Goal: Task Accomplishment & Management: Complete application form

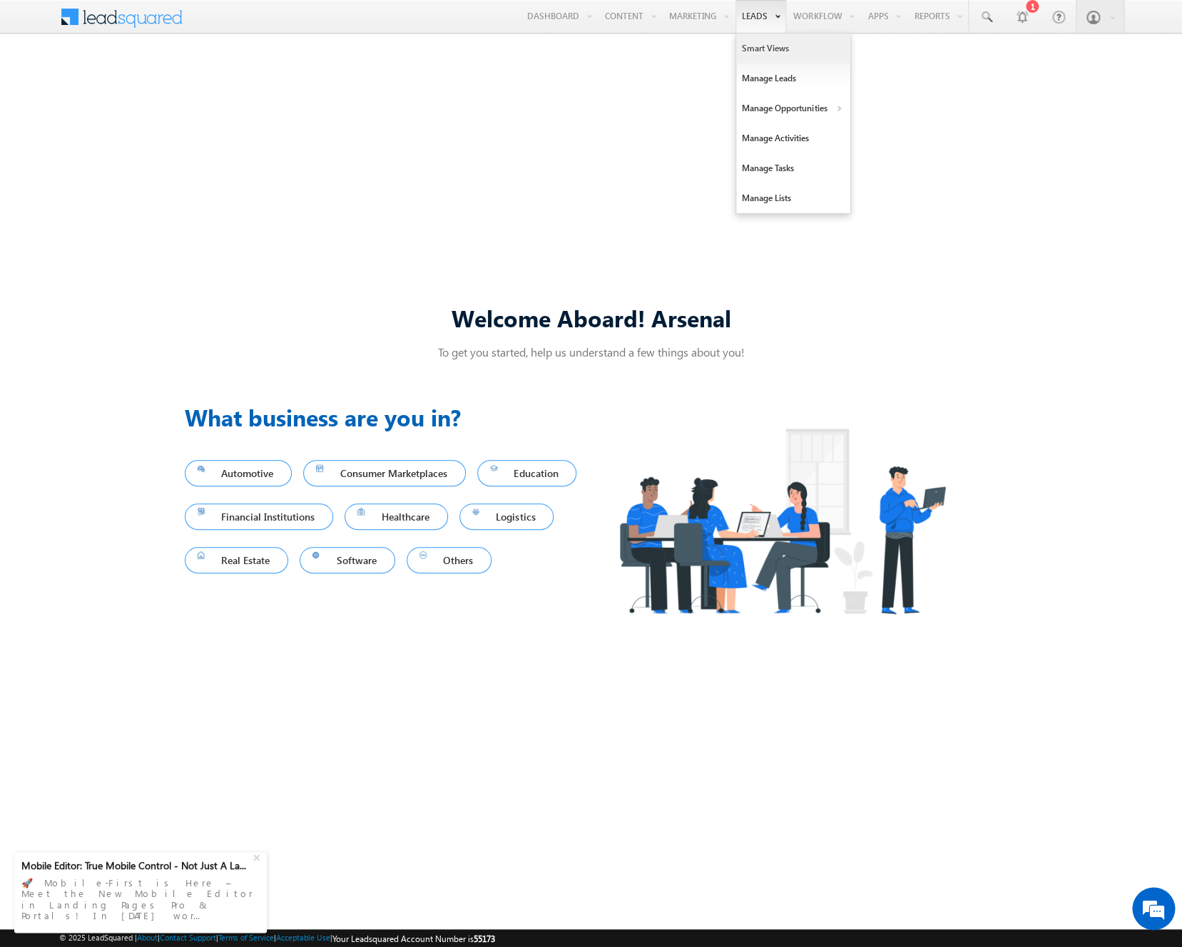
click at [757, 41] on link "Smart Views" at bounding box center [793, 49] width 114 height 30
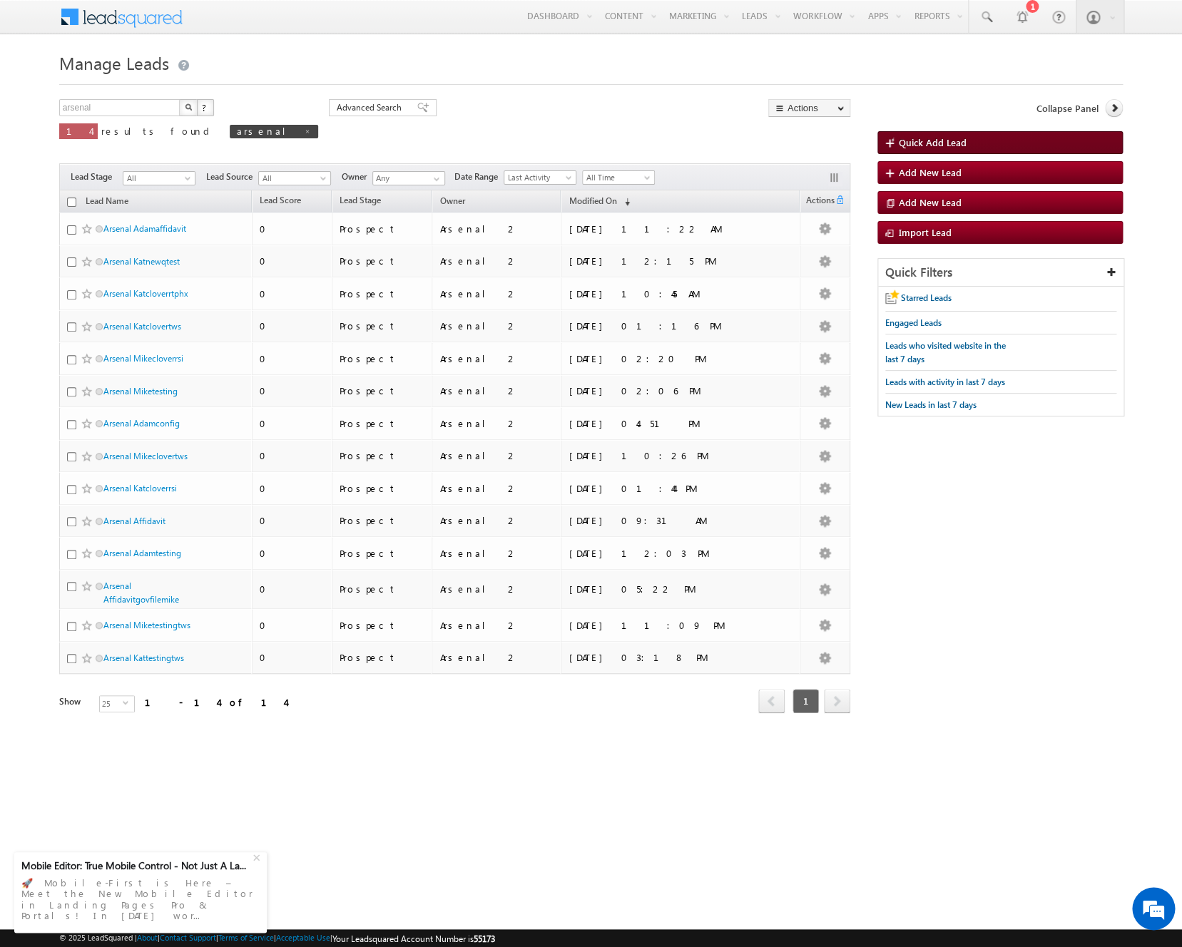
click at [934, 141] on span "Quick Add Lead" at bounding box center [933, 142] width 68 height 12
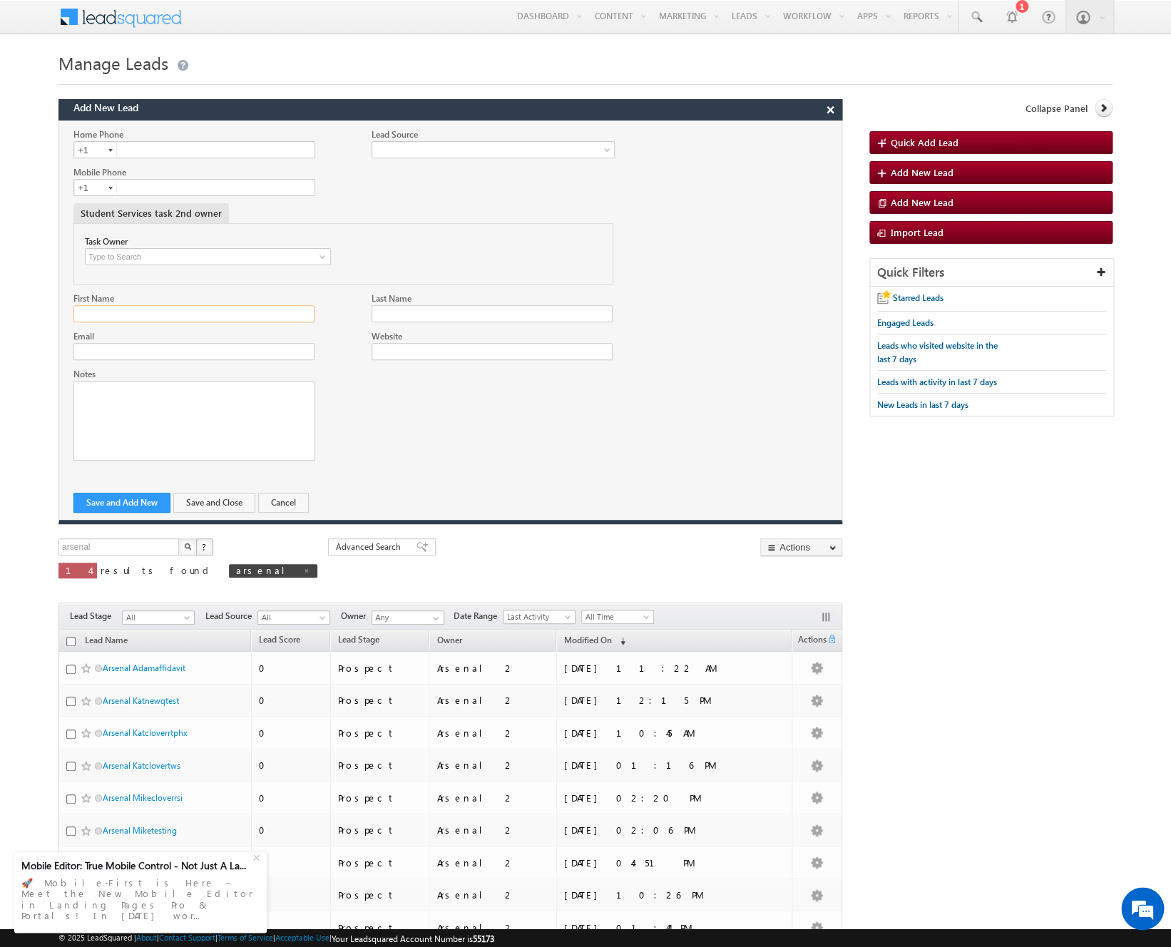
click at [266, 312] on input "First Name" at bounding box center [193, 313] width 241 height 17
type input "a"
type input "Arsenal"
type input "Kattestingaugtwenty"
paste input "Kateryna Khramova <kkhramova@arsenalstudios.com>"
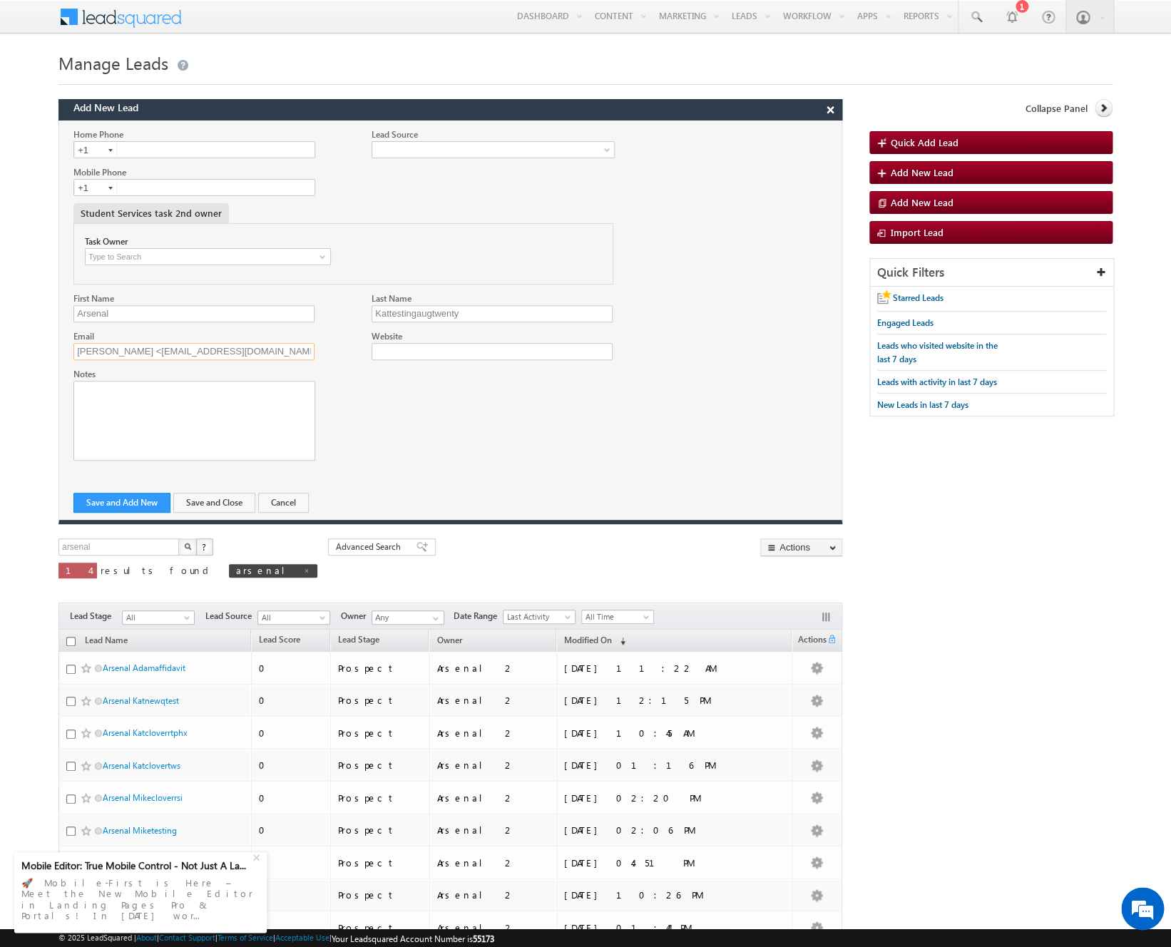
click at [168, 350] on input "Kateryna Khramova <kkhramova@arsenalstudios.com>" at bounding box center [193, 351] width 241 height 17
click at [398, 312] on input "Kattestingaugtwenty" at bounding box center [492, 313] width 241 height 17
click at [123, 348] on input "kkhramova@arsenalstudios.com" at bounding box center [193, 351] width 241 height 17
paste input "Kattestingaugtwenty"
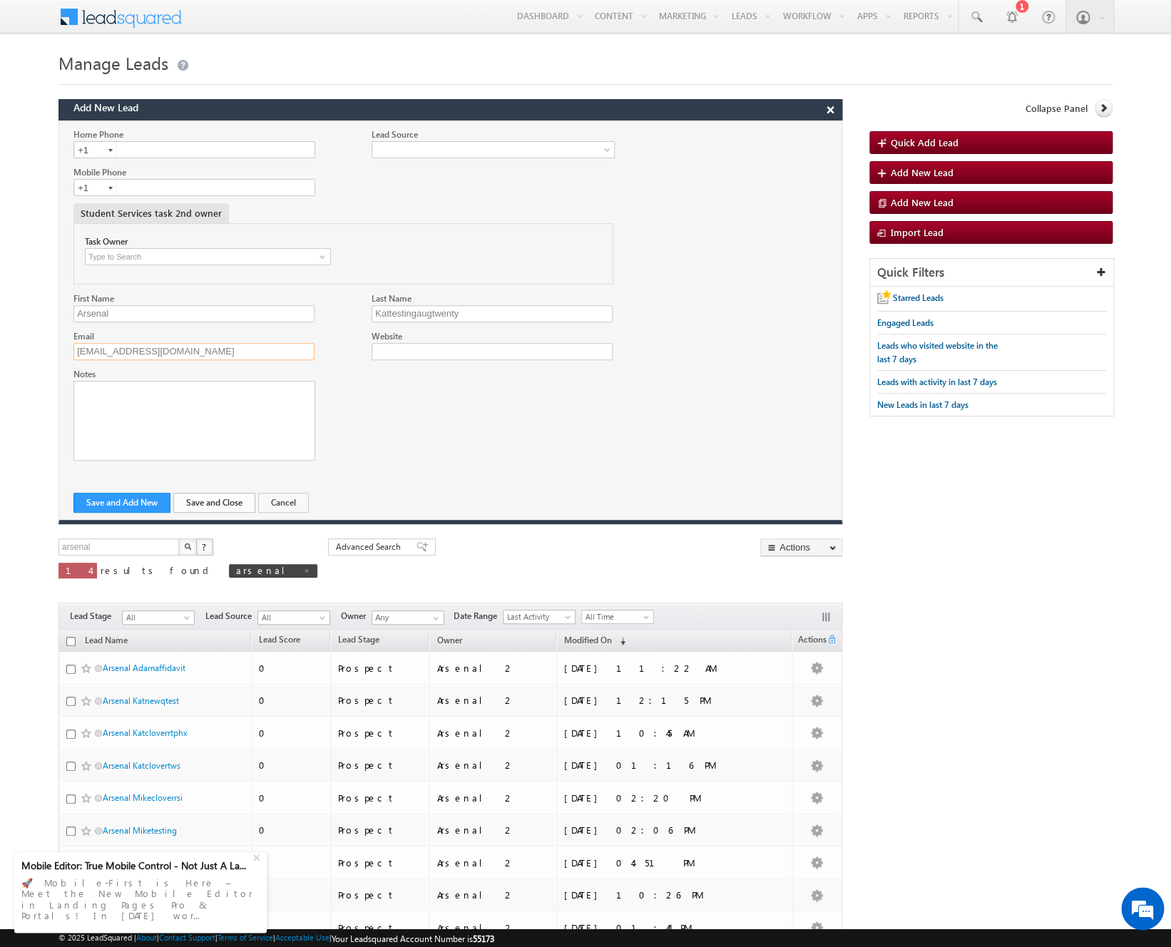
type input "kkhramova+kattestingaugtwenty@arsenalstudios.com"
click at [195, 508] on button "Save and Close" at bounding box center [214, 503] width 82 height 20
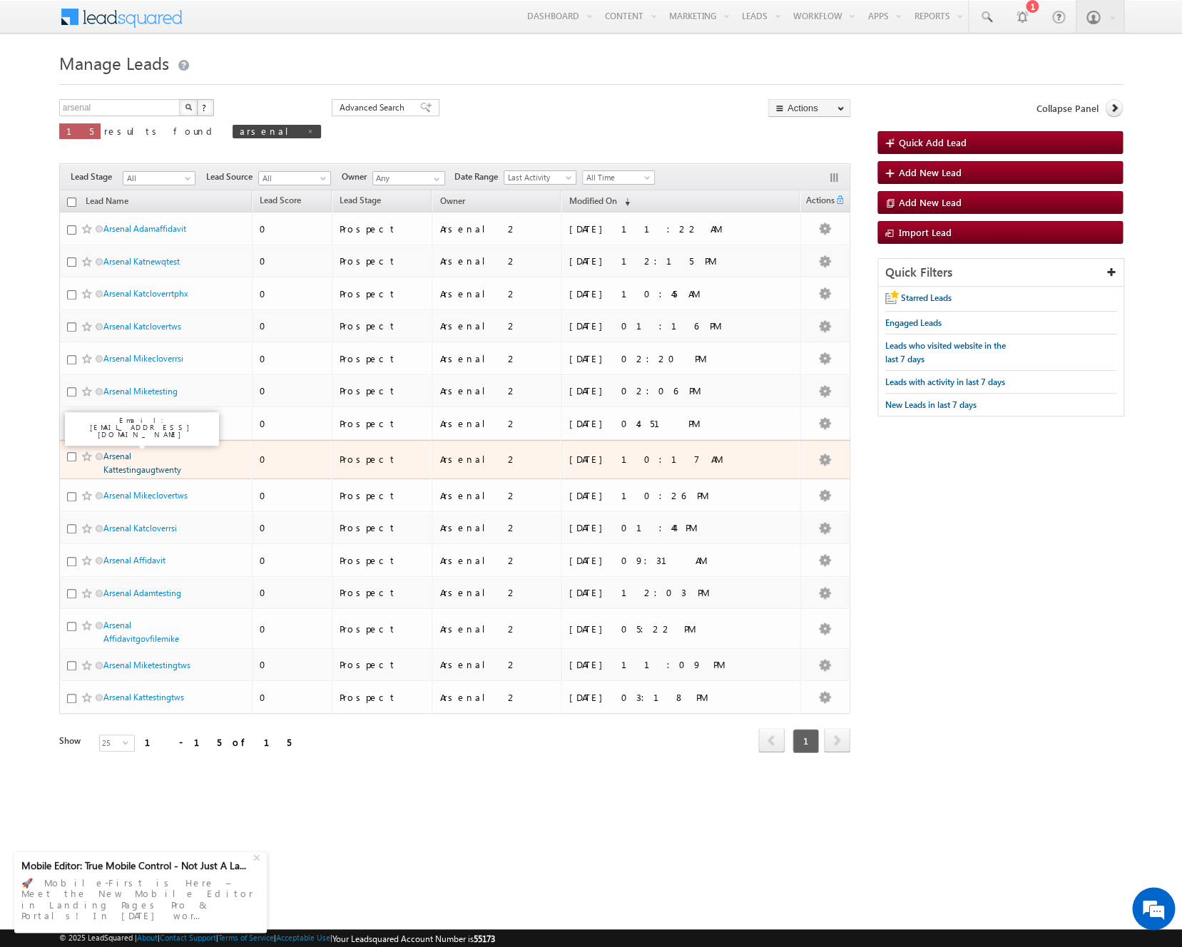
click at [175, 472] on link "Arsenal Kattestingaugtwenty" at bounding box center [142, 463] width 78 height 24
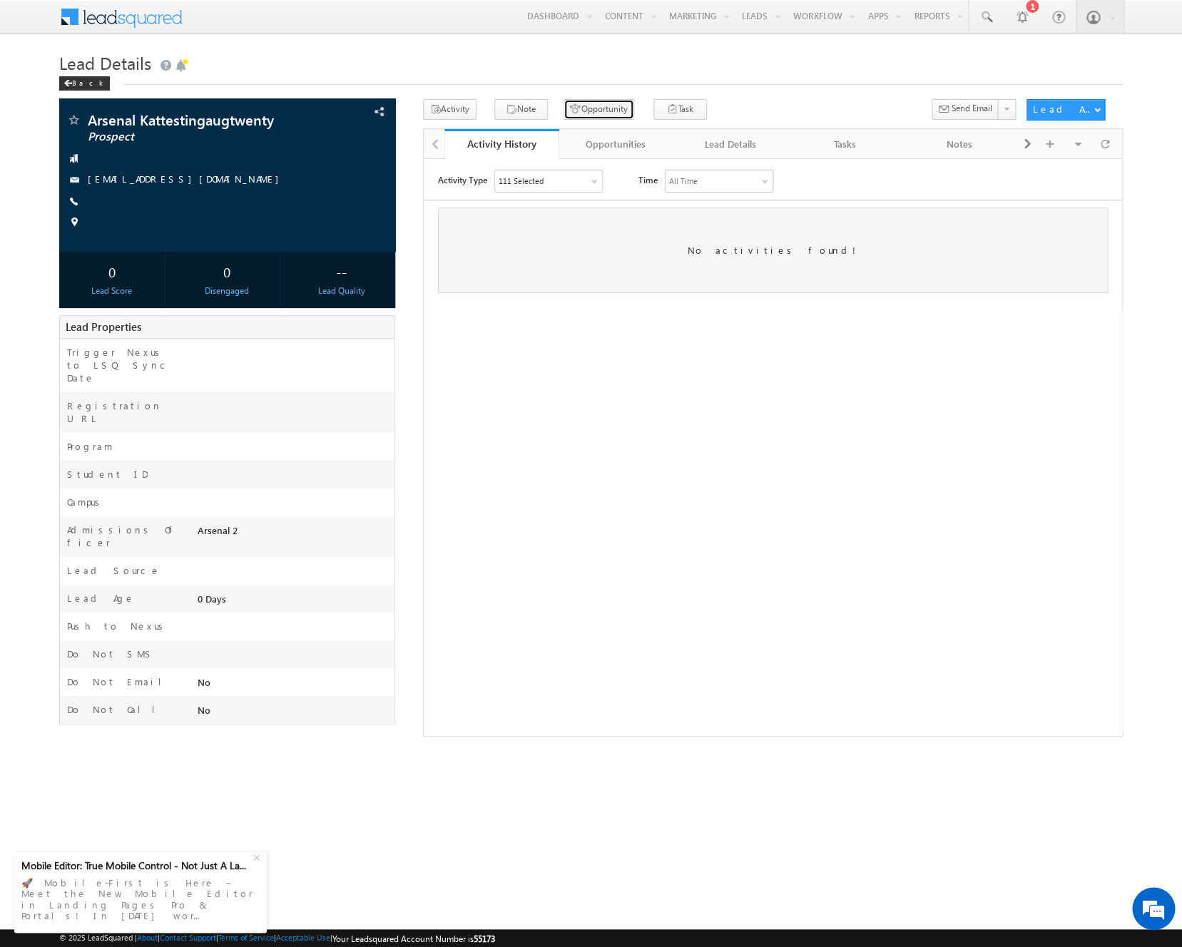
click at [597, 111] on button "Opportunity" at bounding box center [598, 109] width 71 height 21
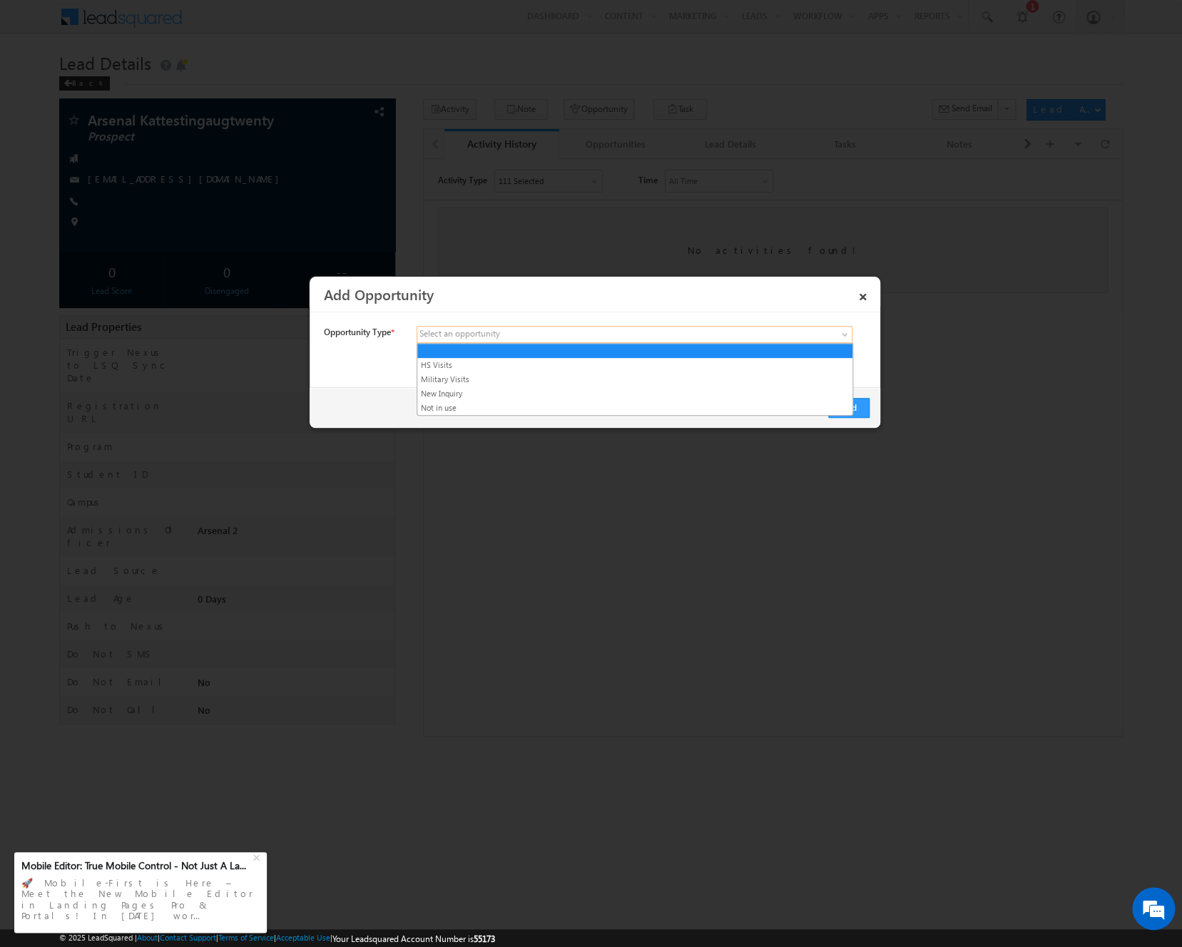
click at [630, 332] on span at bounding box center [528, 334] width 223 height 13
click at [626, 392] on link "New Inquiry" at bounding box center [634, 393] width 435 height 13
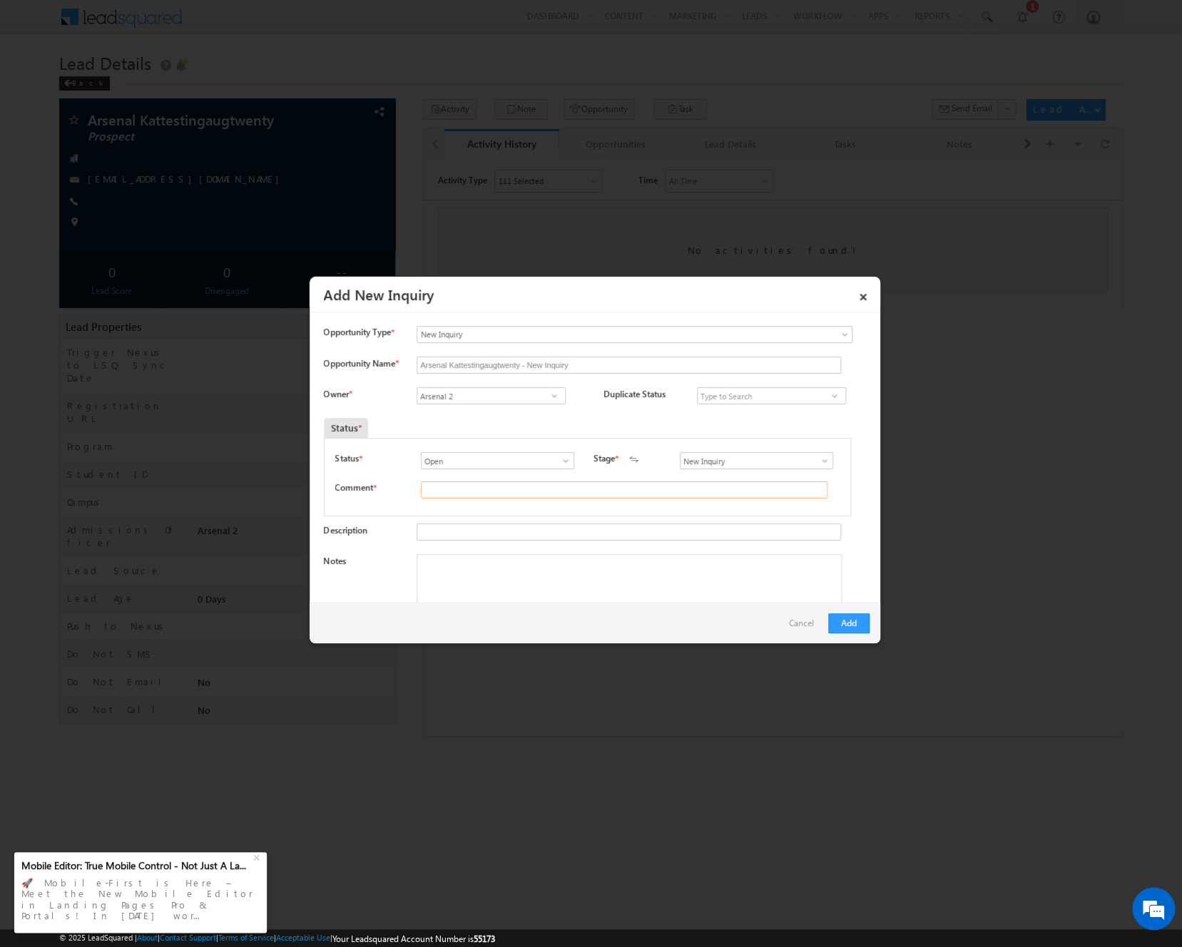
click at [662, 489] on input "text" at bounding box center [624, 489] width 407 height 17
type input "asdf"
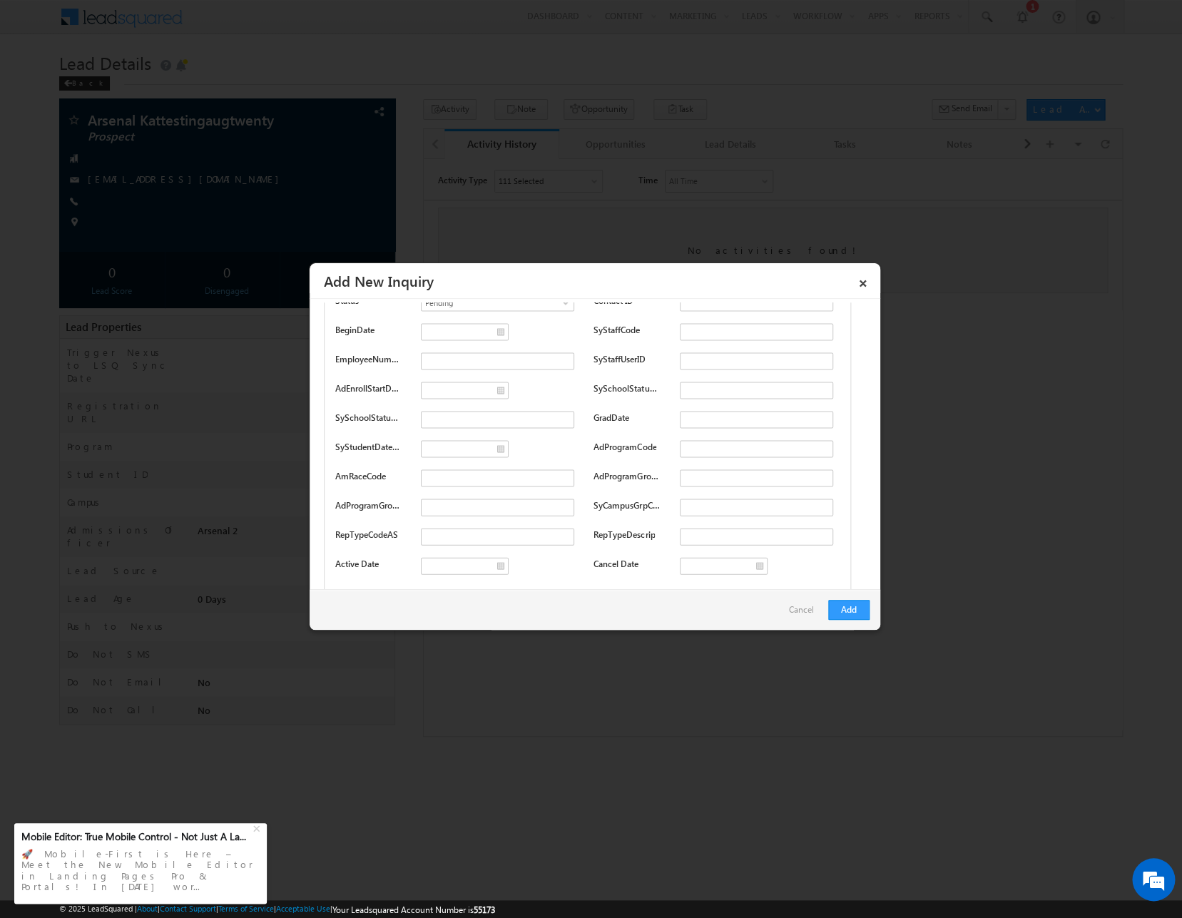
scroll to position [4169, 0]
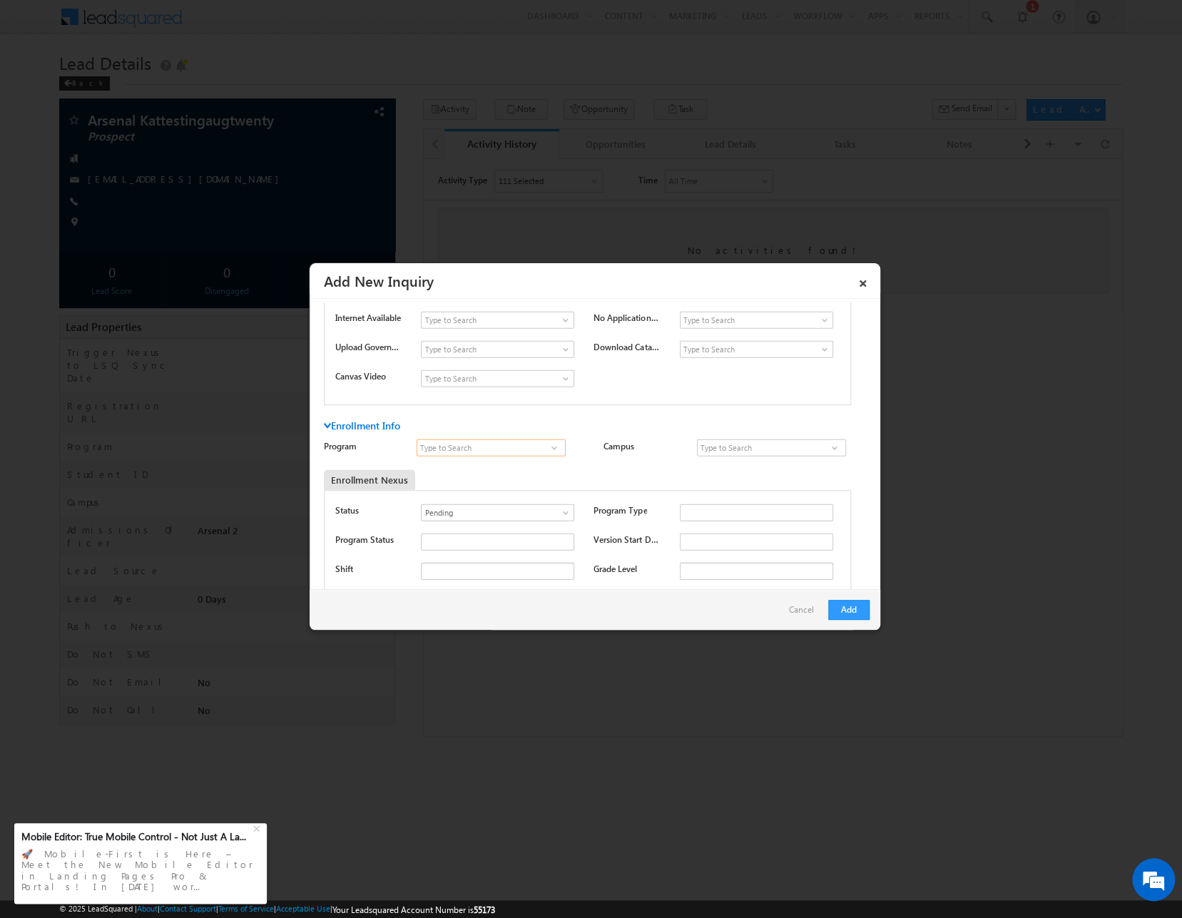
click at [494, 449] on input at bounding box center [490, 447] width 149 height 17
click at [494, 461] on link "Professional Welder" at bounding box center [490, 464] width 149 height 16
type input "Professional Welder"
click at [740, 444] on input at bounding box center [771, 447] width 149 height 17
click at [746, 465] on link "TWS Tulsa Campus" at bounding box center [771, 464] width 149 height 16
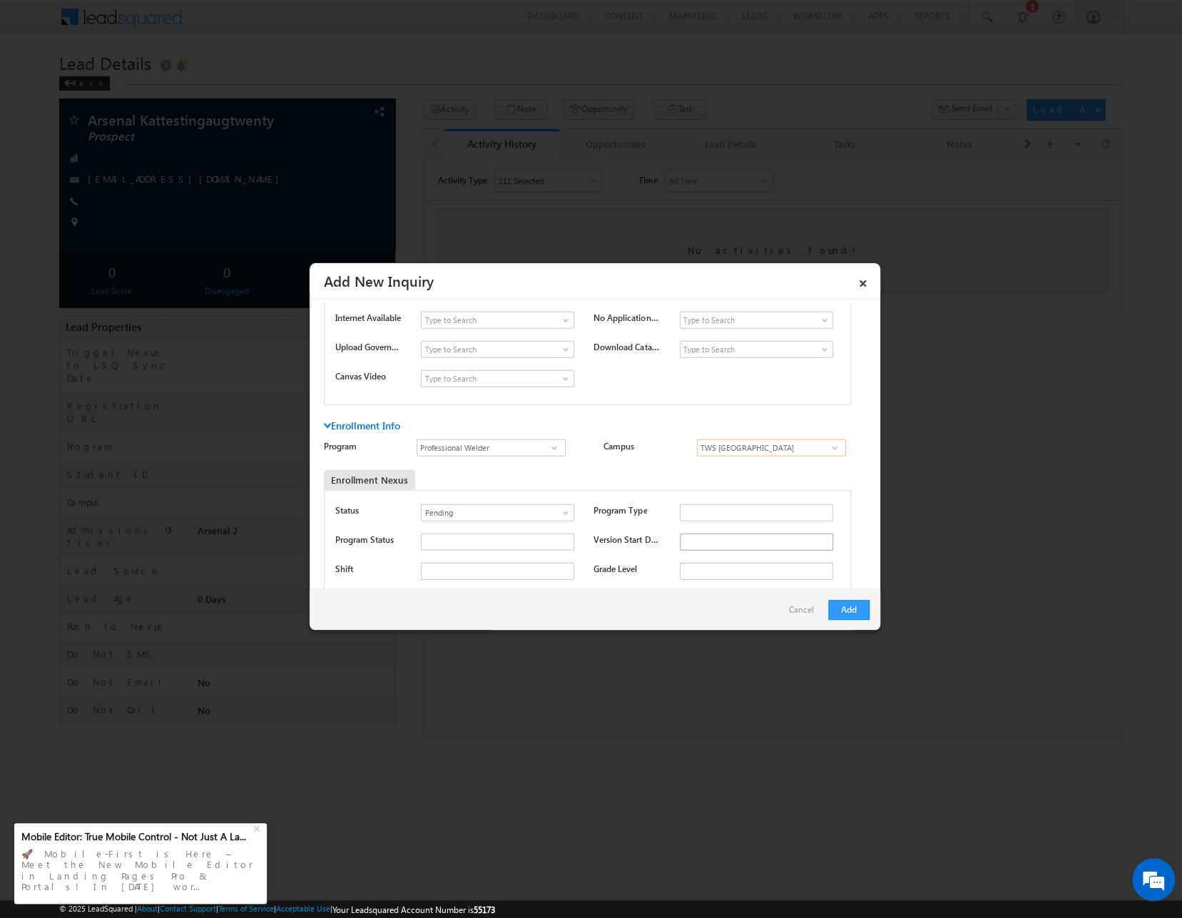
type input "TWS Tulsa Campus"
click at [715, 542] on input "text" at bounding box center [756, 541] width 153 height 17
type input "2025-09-15 pw"
click at [842, 606] on button "Add" at bounding box center [848, 610] width 41 height 20
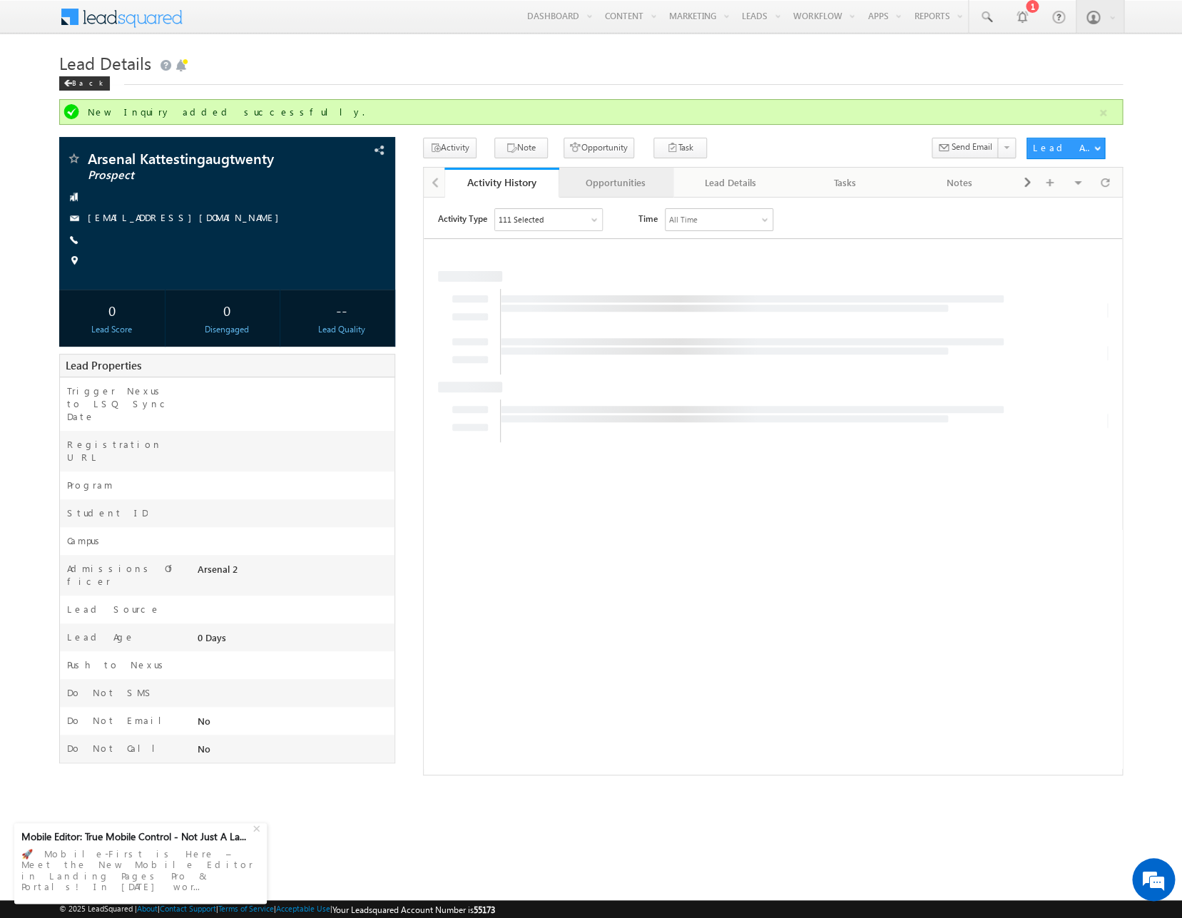
click at [635, 180] on div "Opportunities" at bounding box center [616, 182] width 91 height 17
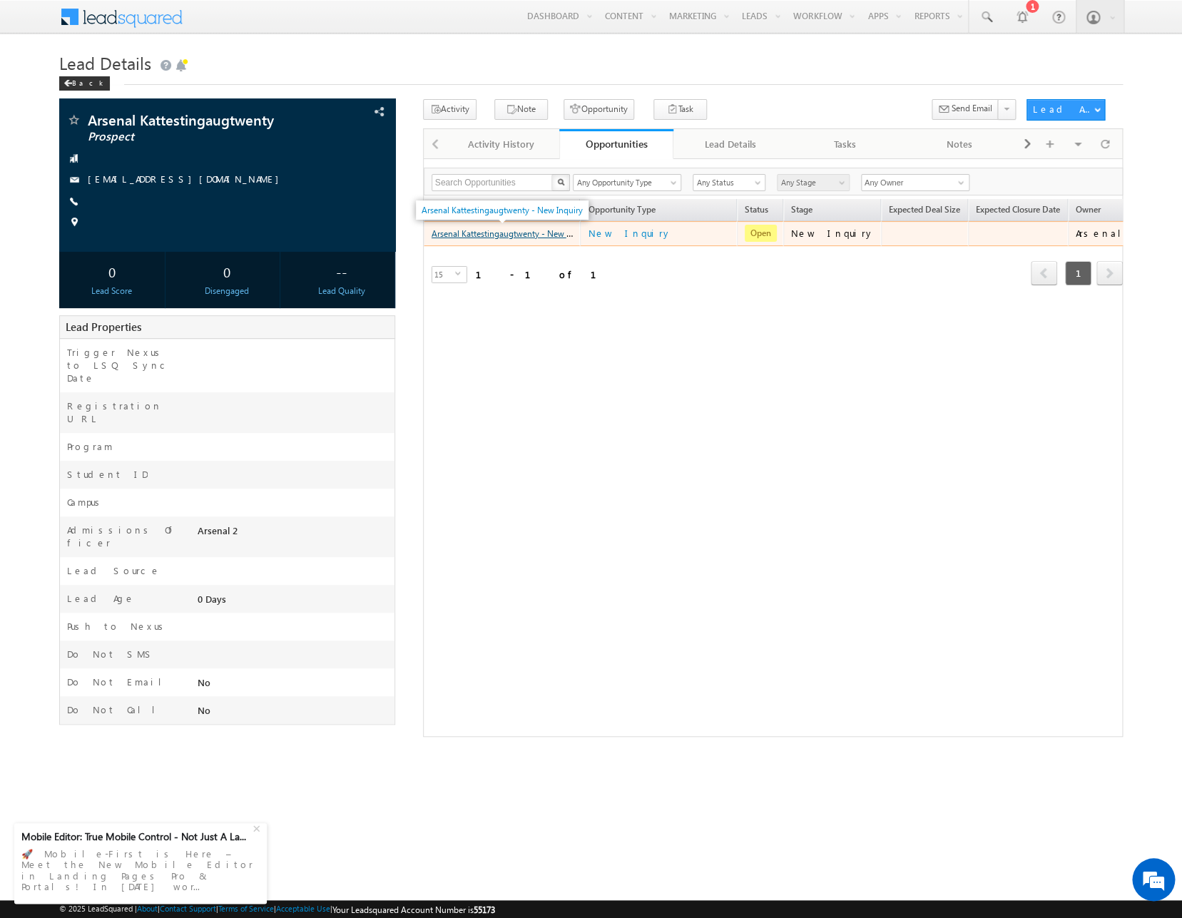
click at [546, 236] on link "Arsenal Kattestingaugtwenty - New Inquiry" at bounding box center [511, 233] width 161 height 12
